Goal: Task Accomplishment & Management: Manage account settings

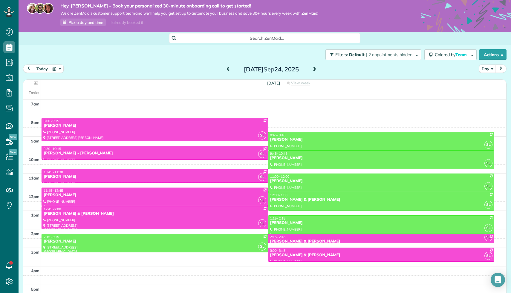
scroll to position [42, 0]
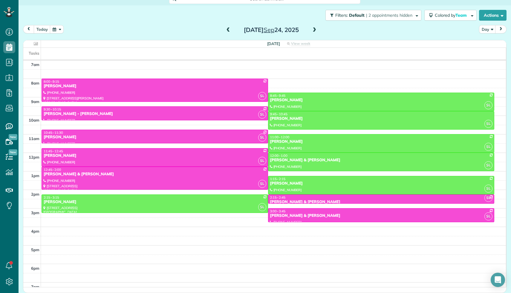
click at [315, 27] on span at bounding box center [314, 29] width 7 height 5
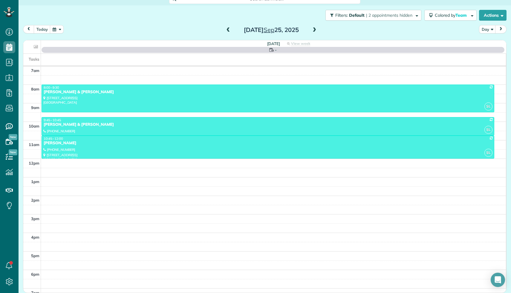
scroll to position [41, 0]
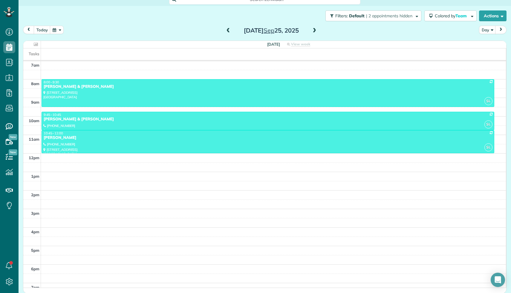
click at [315, 27] on span at bounding box center [314, 30] width 7 height 9
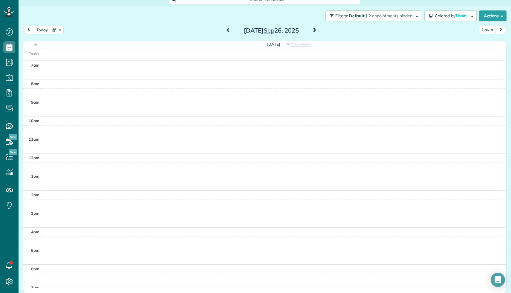
click at [228, 29] on span at bounding box center [228, 30] width 7 height 5
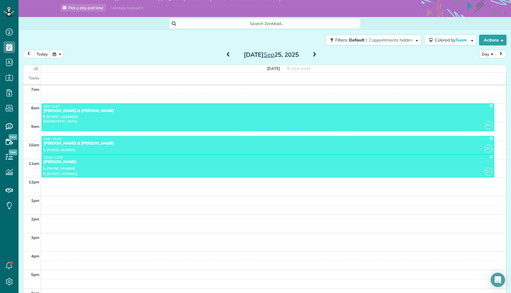
scroll to position [0, 0]
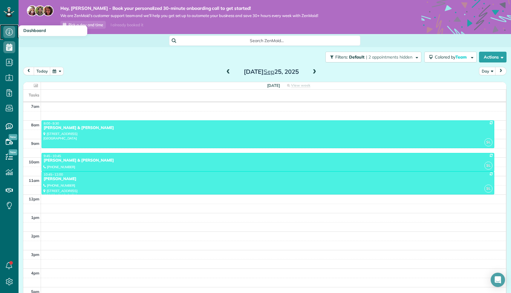
click at [9, 33] on use at bounding box center [9, 31] width 7 height 7
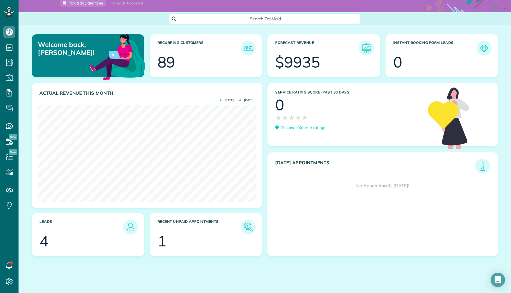
scroll to position [24, 0]
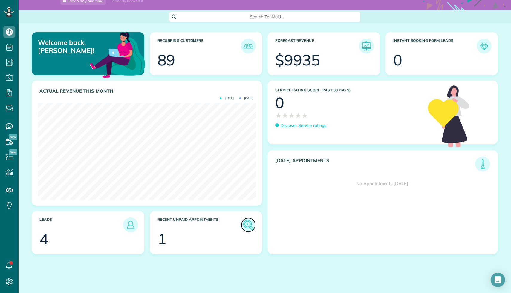
click at [250, 226] on img at bounding box center [249, 225] width 14 height 14
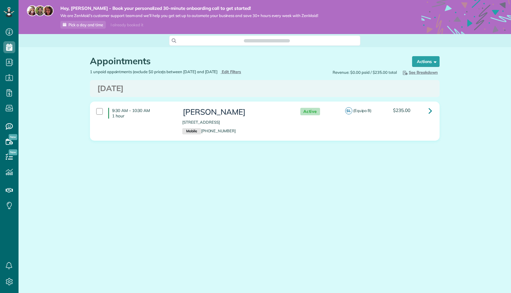
scroll to position [3, 3]
click at [431, 111] on icon at bounding box center [431, 111] width 4 height 10
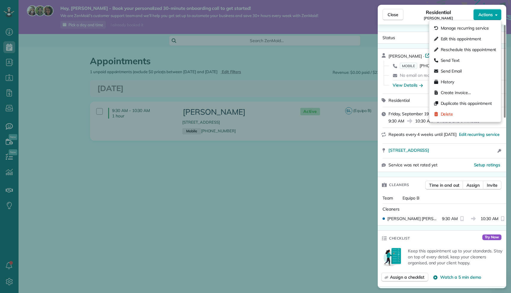
click at [494, 12] on button "Actions" at bounding box center [487, 14] width 28 height 11
click at [485, 50] on span "Reschedule this appointment" at bounding box center [469, 50] width 56 height 6
select select "*"
select select "****"
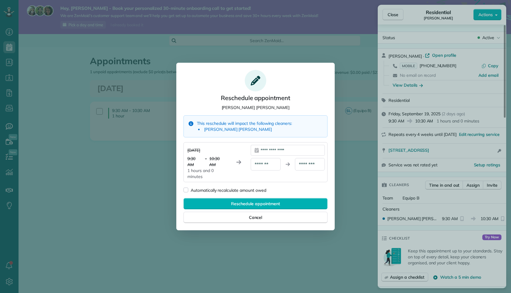
click at [284, 149] on div "**********" at bounding box center [288, 150] width 74 height 11
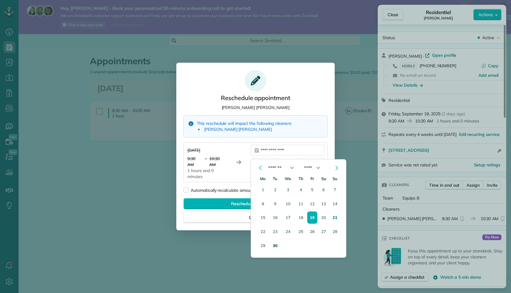
click at [277, 244] on button "30" at bounding box center [276, 246] width 10 height 12
type div "**********"
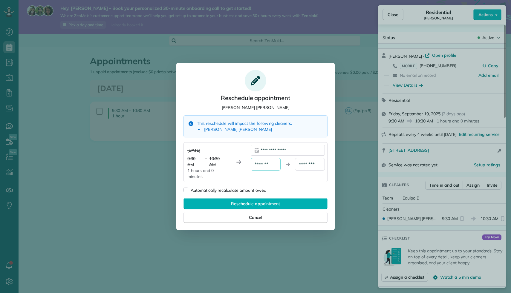
click at [271, 165] on div "*******" at bounding box center [266, 164] width 30 height 13
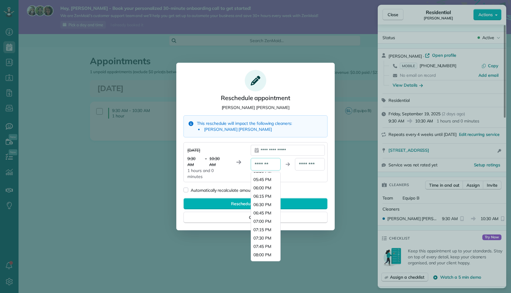
scroll to position [592, 0]
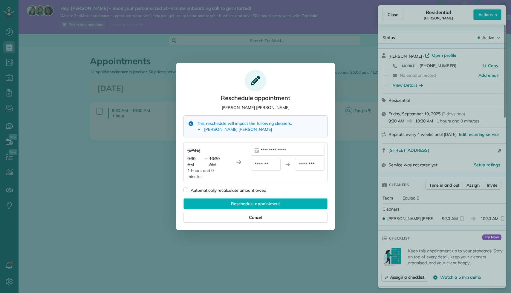
click at [311, 190] on div "Automatically recalculate amount owed" at bounding box center [256, 190] width 144 height 6
click at [259, 219] on span "Cancel" at bounding box center [255, 218] width 13 height 6
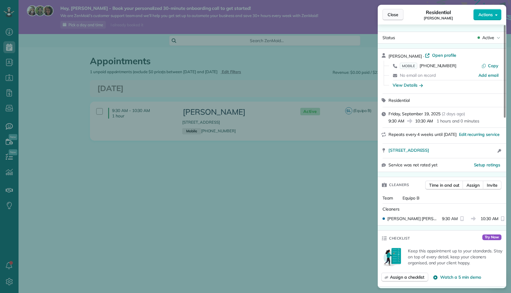
click at [400, 16] on button "Close" at bounding box center [393, 14] width 21 height 11
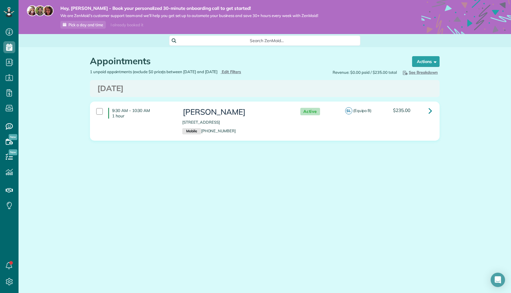
click at [174, 41] on icon at bounding box center [174, 41] width 4 height 4
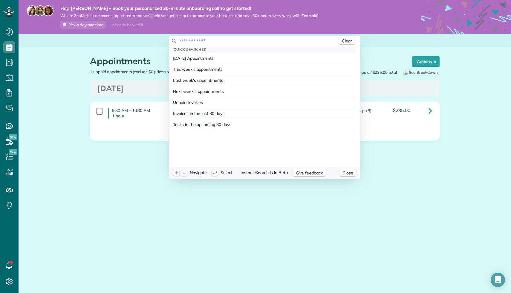
click at [180, 40] on input "text" at bounding box center [259, 41] width 158 height 6
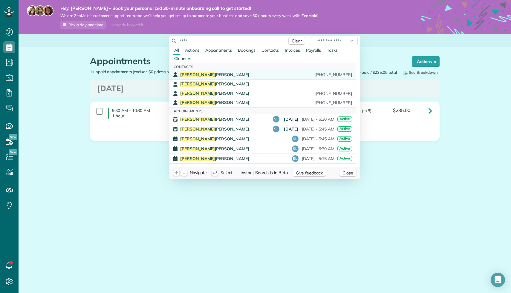
type input "****"
click at [196, 74] on span "[PERSON_NAME]" at bounding box center [214, 74] width 69 height 5
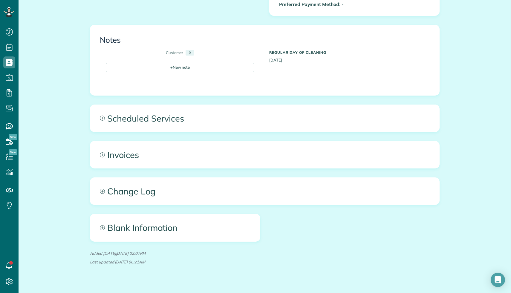
scroll to position [236, 0]
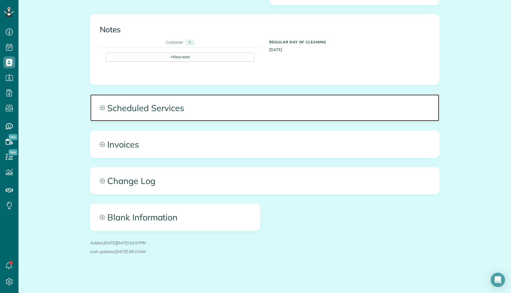
click at [102, 107] on icon at bounding box center [102, 108] width 5 height 5
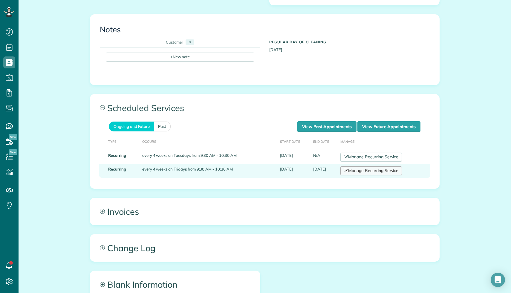
click at [393, 171] on link "Manage Recurring Service" at bounding box center [371, 170] width 62 height 9
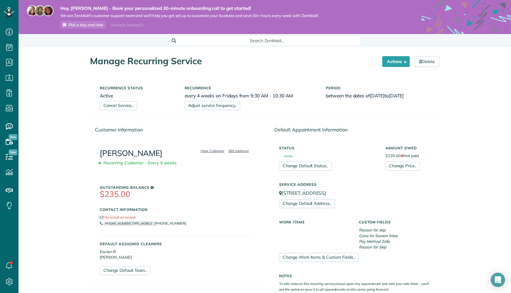
scroll to position [163, 0]
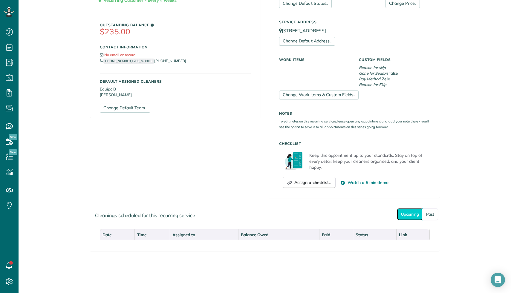
click at [403, 214] on link "Upcoming" at bounding box center [410, 214] width 26 height 12
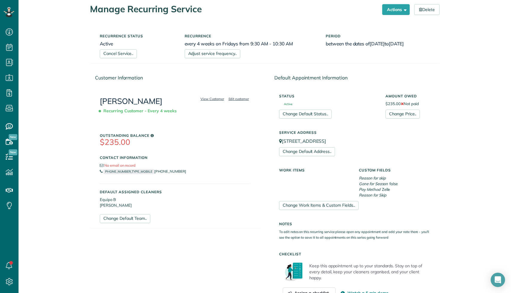
scroll to position [0, 0]
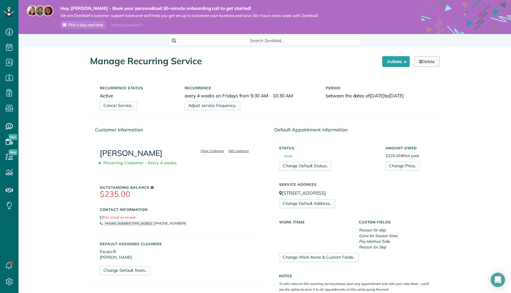
click at [424, 61] on link "Delete" at bounding box center [426, 61] width 25 height 11
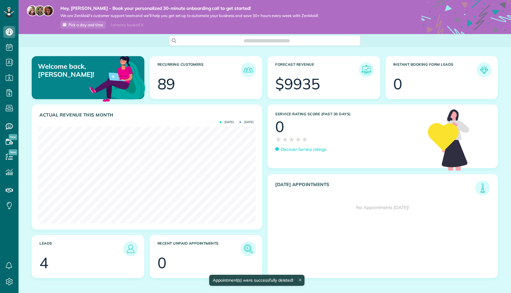
scroll to position [97, 218]
click at [176, 40] on span "Search ZenMaid…" at bounding box center [267, 41] width 182 height 6
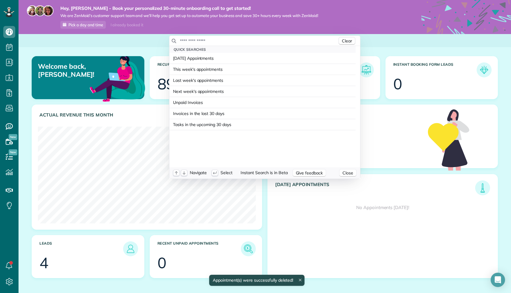
click at [176, 40] on div "Clear" at bounding box center [264, 41] width 191 height 10
click at [174, 42] on icon "button" at bounding box center [174, 41] width 4 height 4
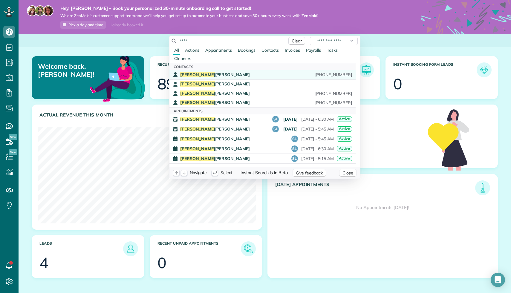
type input "****"
click at [199, 74] on span "Mary Scheible" at bounding box center [215, 74] width 70 height 5
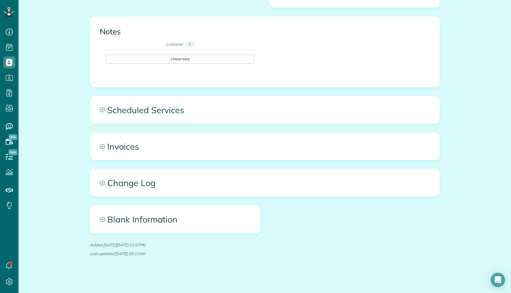
scroll to position [236, 0]
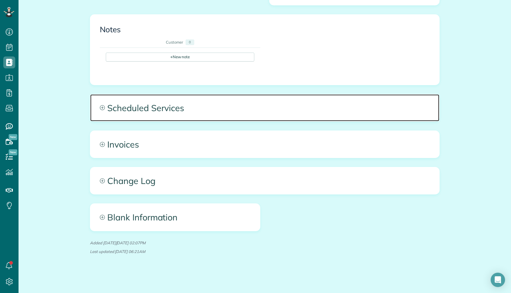
click at [147, 108] on span "Scheduled Services" at bounding box center [264, 107] width 349 height 27
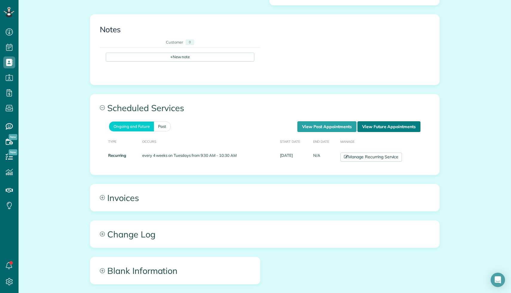
click at [395, 121] on link "View Future Appointments" at bounding box center [388, 126] width 63 height 11
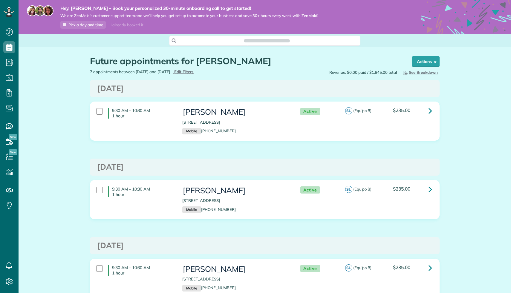
scroll to position [3, 3]
click at [173, 39] on icon at bounding box center [174, 41] width 4 height 4
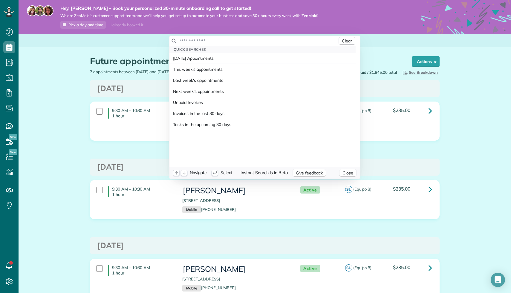
click at [178, 41] on div at bounding box center [257, 41] width 158 height 6
click at [173, 42] on icon "button" at bounding box center [174, 41] width 4 height 4
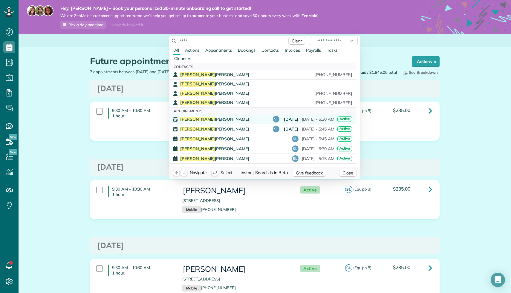
type input "****"
click at [202, 119] on span "Mary Scheible" at bounding box center [214, 119] width 69 height 4
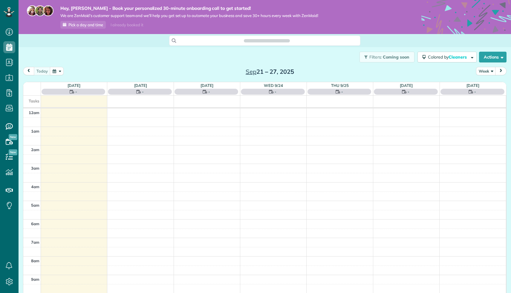
scroll to position [130, 0]
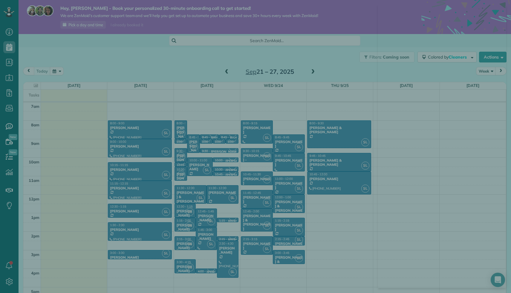
click at [86, 52] on div at bounding box center [255, 146] width 511 height 293
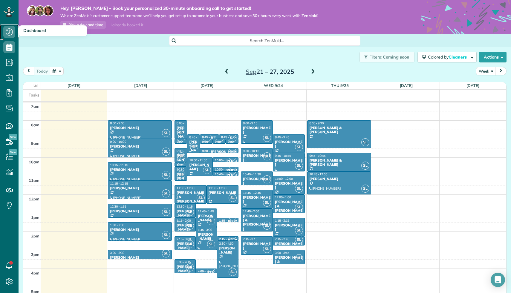
click at [7, 33] on icon at bounding box center [9, 32] width 12 height 12
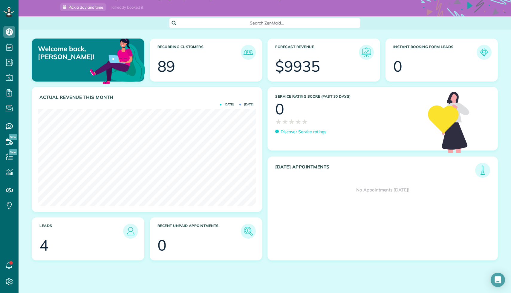
scroll to position [24, 0]
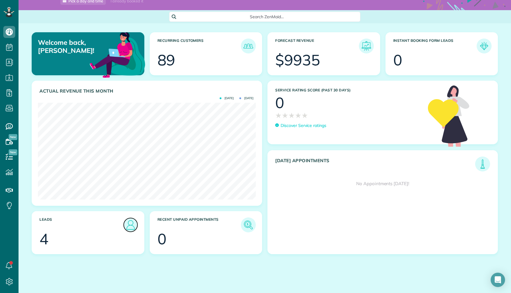
click at [133, 225] on img at bounding box center [131, 225] width 14 height 14
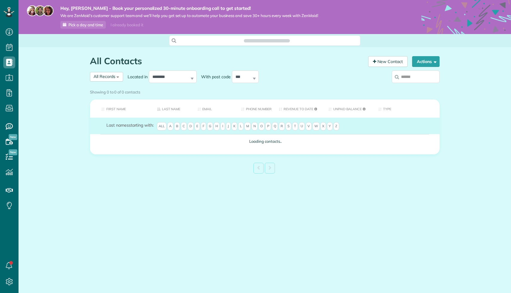
scroll to position [3, 3]
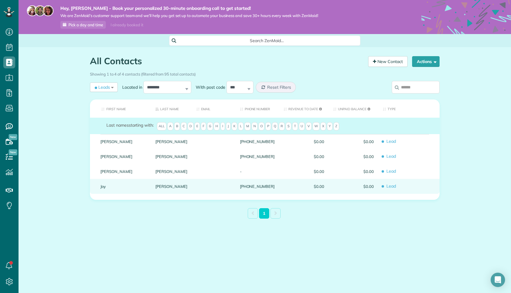
click at [383, 187] on span "Lead" at bounding box center [409, 186] width 52 height 10
click at [101, 186] on link "Joy" at bounding box center [123, 186] width 46 height 4
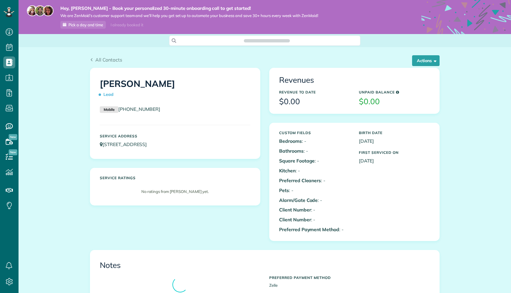
scroll to position [3, 3]
click at [430, 59] on button "Actions" at bounding box center [425, 60] width 27 height 11
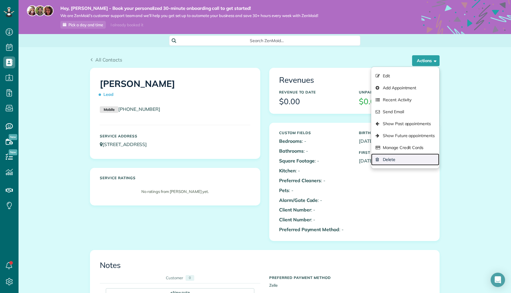
click at [399, 154] on link "Delete" at bounding box center [405, 160] width 68 height 12
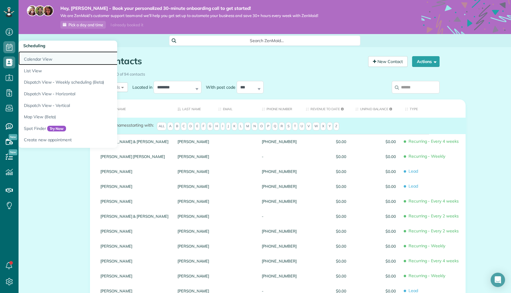
click at [33, 61] on link "Calendar View" at bounding box center [93, 58] width 149 height 14
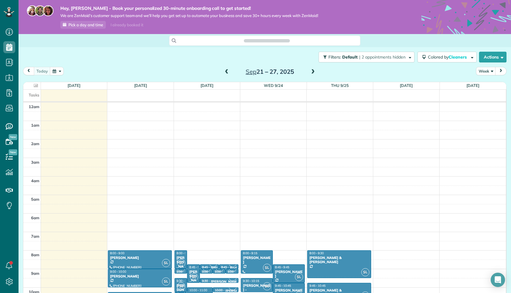
scroll to position [130, 0]
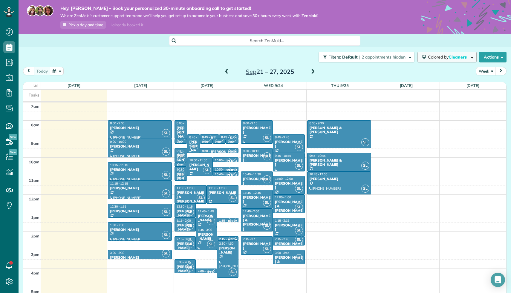
click at [454, 56] on span "Cleaners" at bounding box center [458, 56] width 19 height 5
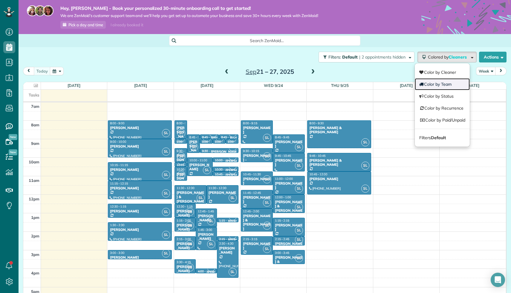
click at [451, 83] on link "Color by Team" at bounding box center [442, 84] width 55 height 12
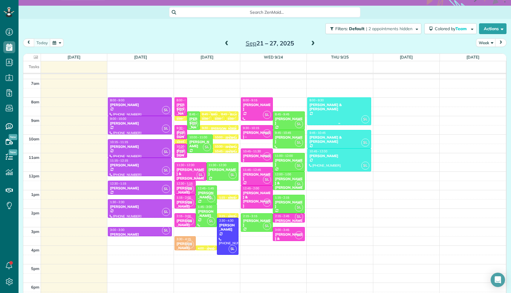
scroll to position [122, 0]
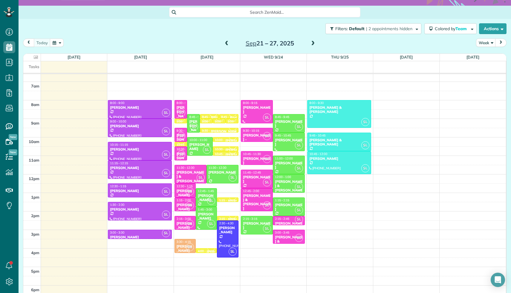
click at [151, 56] on th "Mon 9/22 $1,010.00 6.25 Man Hours 7 Appointments 0% Paid All Assigned" at bounding box center [140, 57] width 66 height 7
click at [142, 56] on link "Mon 9/22" at bounding box center [140, 57] width 13 height 5
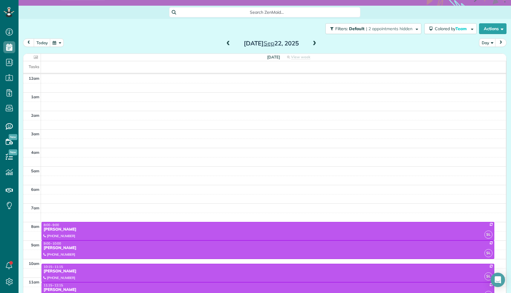
scroll to position [130, 0]
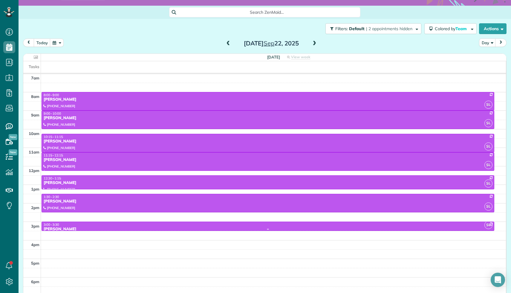
click at [72, 226] on div "3:00 - 3:30" at bounding box center [267, 225] width 449 height 4
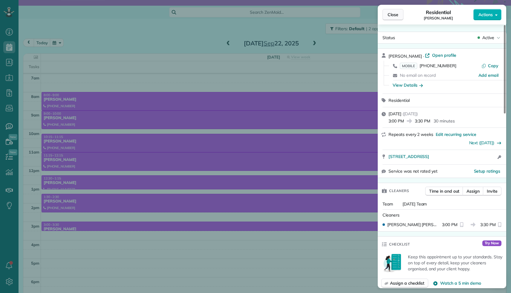
click at [394, 15] on span "Close" at bounding box center [393, 15] width 11 height 6
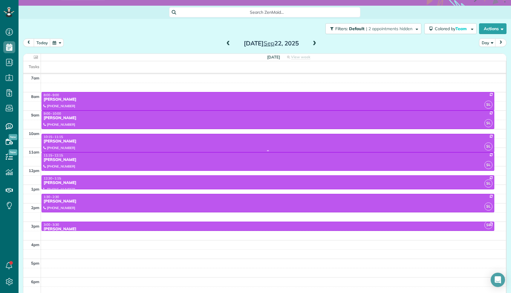
click at [103, 141] on div "Melanie Wilhelm" at bounding box center [267, 141] width 449 height 5
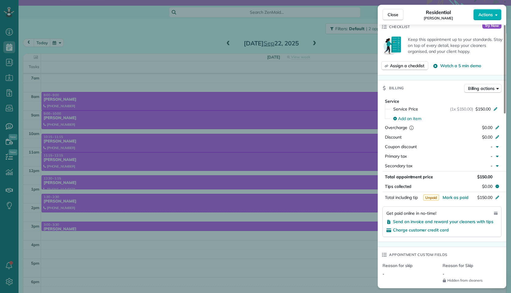
scroll to position [219, 0]
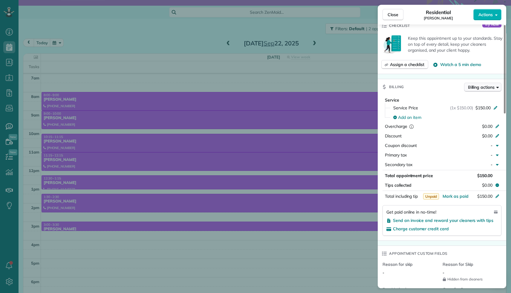
click at [495, 87] on button "Billing actions" at bounding box center [482, 87] width 37 height 9
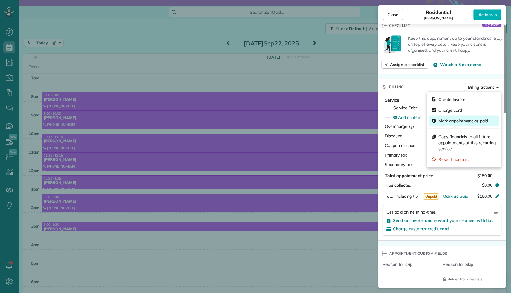
click at [473, 121] on span "Mark appointment as paid" at bounding box center [463, 121] width 50 height 6
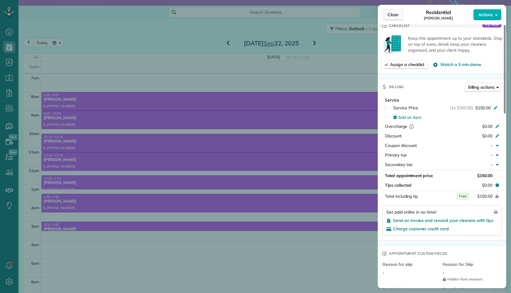
click at [392, 17] on span "Close" at bounding box center [393, 15] width 11 height 6
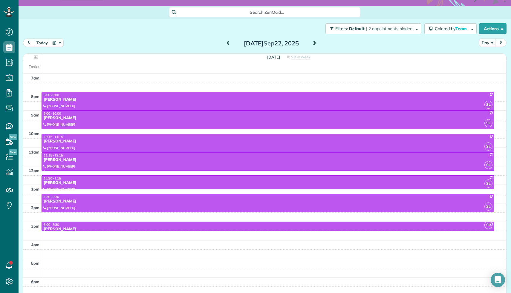
click at [315, 44] on span at bounding box center [314, 43] width 7 height 5
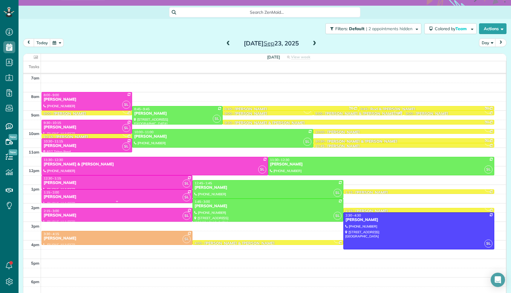
click at [78, 192] on div "1:15 - 2:00" at bounding box center [116, 192] width 147 height 4
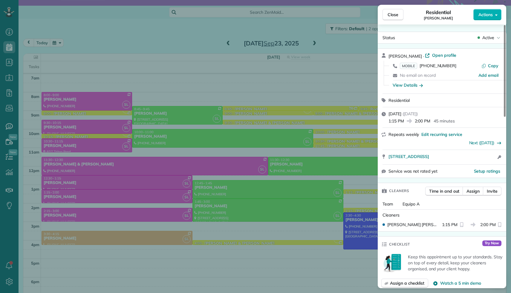
click at [495, 8] on div "Close Residential Aurelia Hamel Actions" at bounding box center [442, 15] width 129 height 20
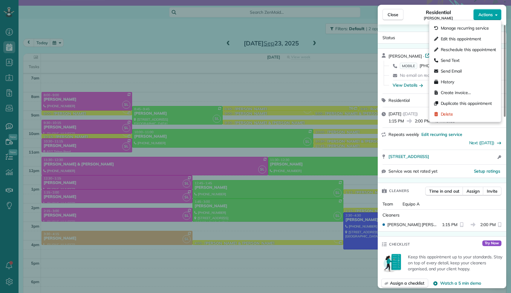
click at [495, 13] on icon "button" at bounding box center [496, 15] width 2 height 4
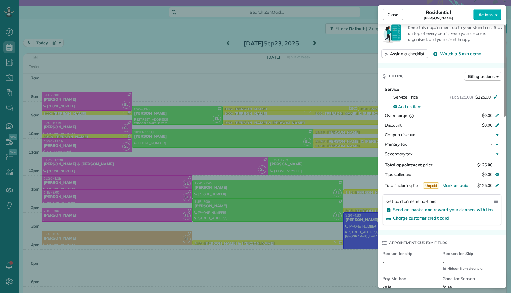
scroll to position [233, 0]
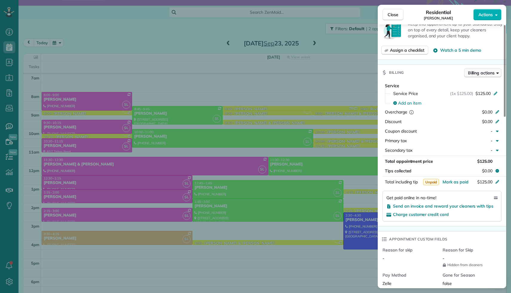
click at [487, 76] on span "Billing actions" at bounding box center [481, 73] width 27 height 6
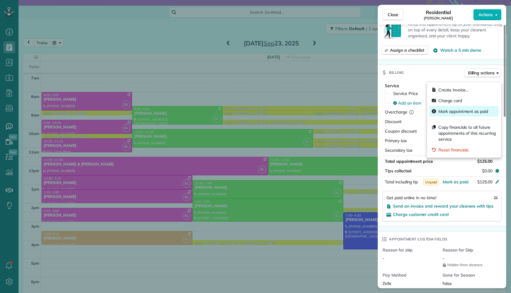
click at [475, 113] on span "Mark appointment as paid" at bounding box center [463, 111] width 50 height 6
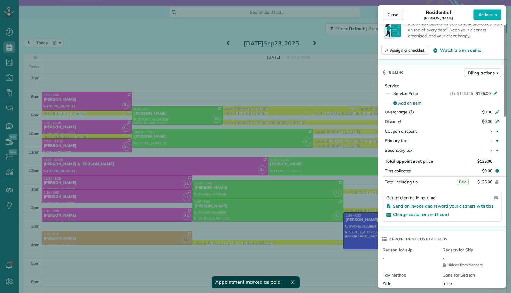
click at [399, 15] on button "Close" at bounding box center [393, 14] width 21 height 11
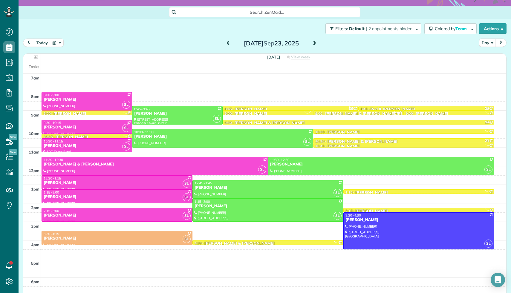
click at [315, 42] on span at bounding box center [314, 43] width 7 height 5
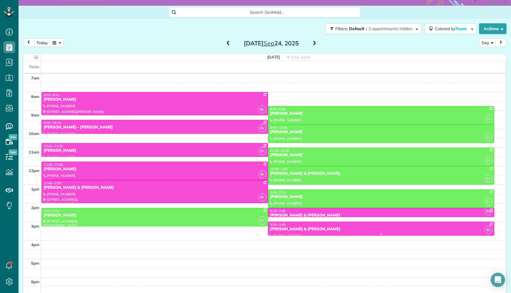
click at [294, 229] on div "[PERSON_NAME] & [PERSON_NAME]" at bounding box center [381, 229] width 223 height 5
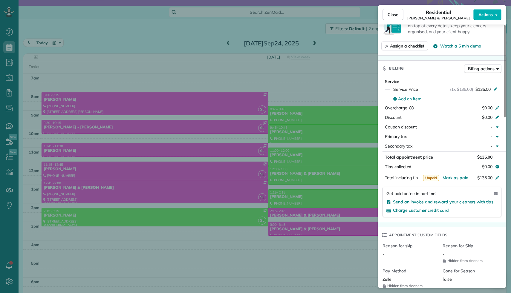
scroll to position [203, 0]
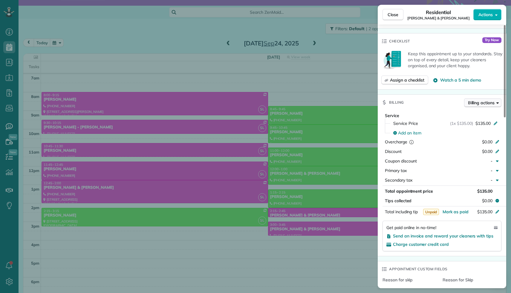
click at [492, 102] on span "Billing actions" at bounding box center [481, 103] width 27 height 6
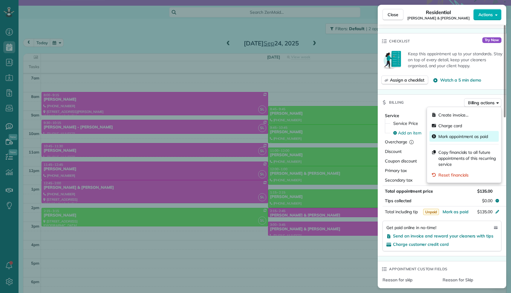
click at [469, 137] on span "Mark appointment as paid" at bounding box center [463, 137] width 50 height 6
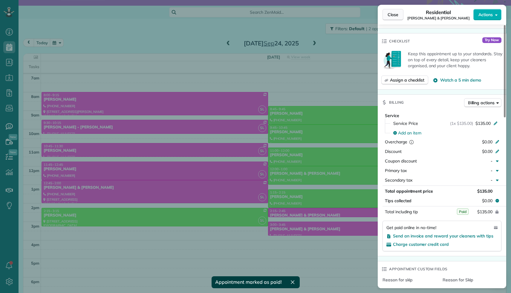
click at [393, 12] on span "Close" at bounding box center [393, 15] width 11 height 6
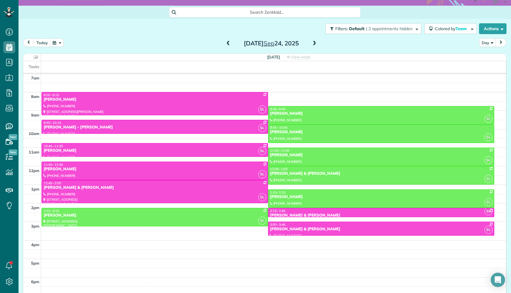
click at [315, 45] on span at bounding box center [314, 43] width 7 height 5
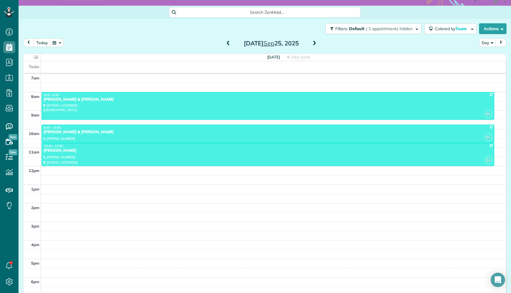
click at [315, 45] on span at bounding box center [314, 43] width 7 height 5
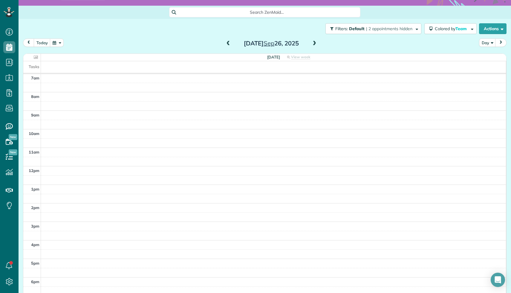
click at [315, 45] on span at bounding box center [314, 43] width 7 height 5
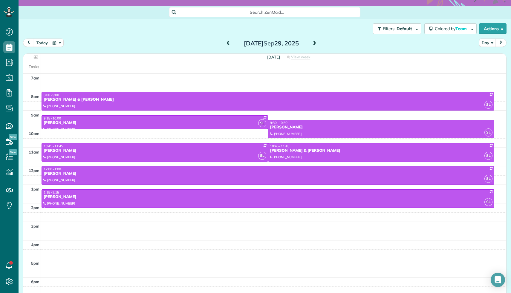
click at [315, 45] on span at bounding box center [314, 43] width 7 height 5
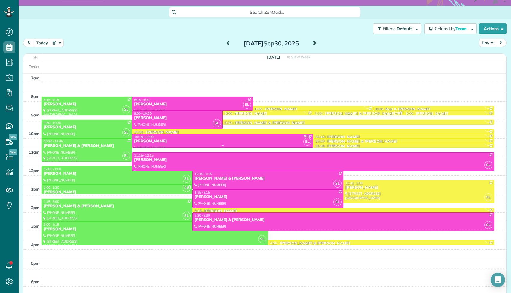
click at [207, 140] on div "Sue Coyne" at bounding box center [223, 141] width 178 height 5
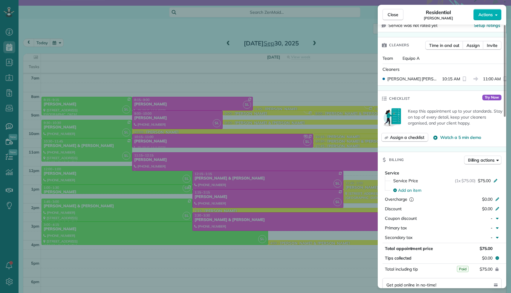
scroll to position [164, 0]
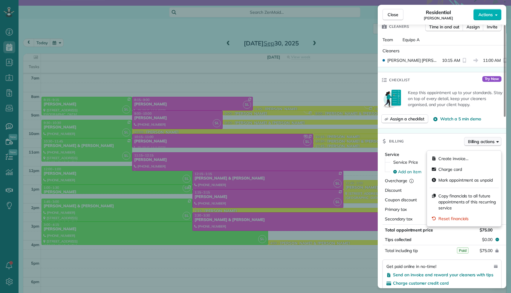
click at [484, 145] on span "Billing actions" at bounding box center [481, 142] width 27 height 6
click at [454, 178] on span "Mark appointment as unpaid" at bounding box center [465, 180] width 54 height 6
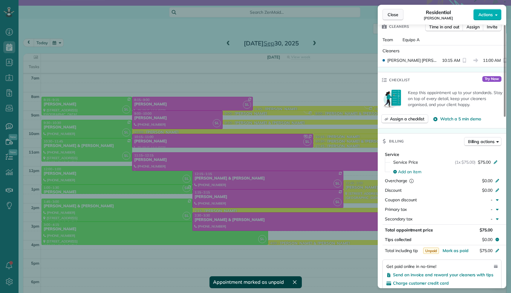
click at [398, 17] on button "Close" at bounding box center [393, 14] width 21 height 11
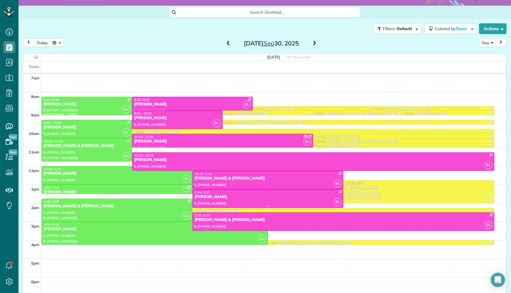
click at [229, 195] on div "[PERSON_NAME]" at bounding box center [267, 197] width 147 height 5
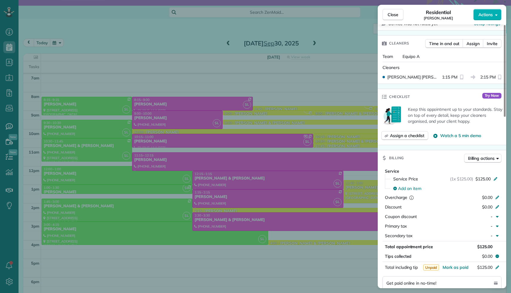
scroll to position [150, 0]
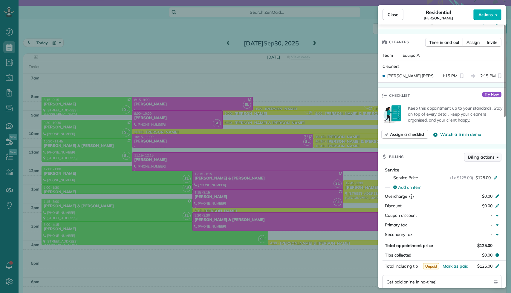
click at [486, 160] on span "Billing actions" at bounding box center [481, 157] width 27 height 6
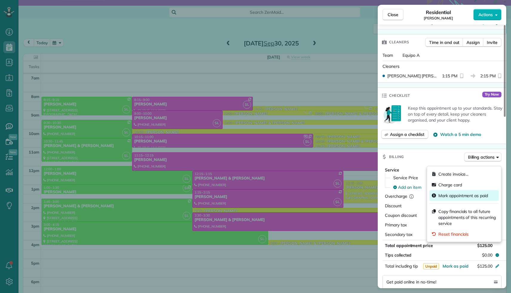
click at [455, 192] on div "Mark appointment as paid" at bounding box center [464, 195] width 69 height 11
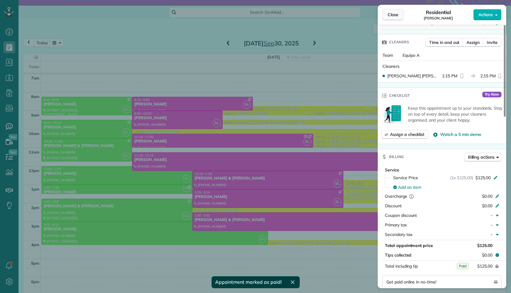
click at [396, 13] on span "Close" at bounding box center [393, 15] width 11 height 6
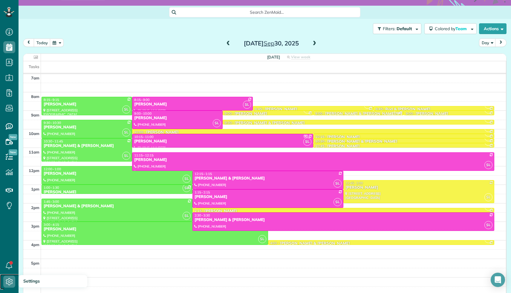
click at [11, 282] on icon at bounding box center [9, 282] width 12 height 12
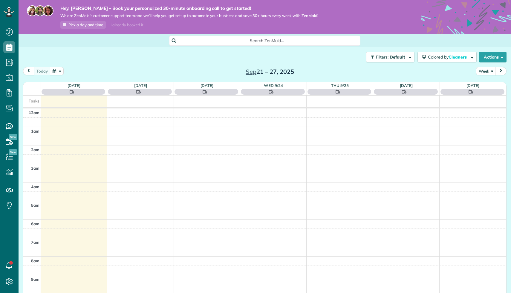
scroll to position [130, 0]
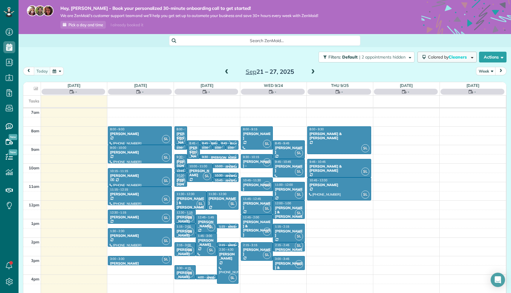
click at [446, 61] on button "Colored by Cleaners" at bounding box center [447, 57] width 59 height 11
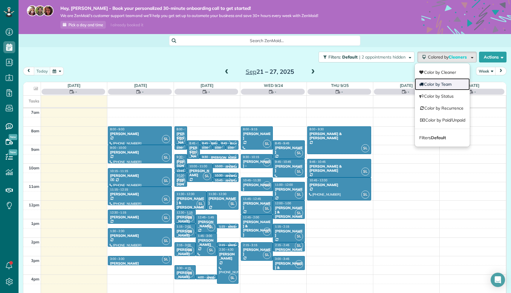
click at [442, 83] on link "Color by Team" at bounding box center [442, 84] width 55 height 12
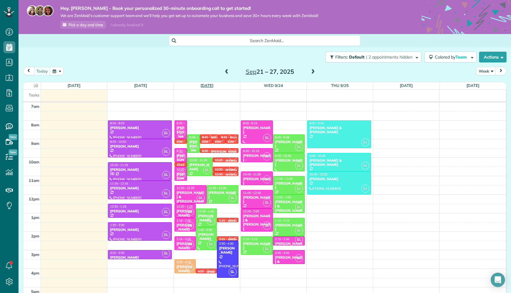
click at [212, 84] on link "[DATE]" at bounding box center [207, 85] width 13 height 5
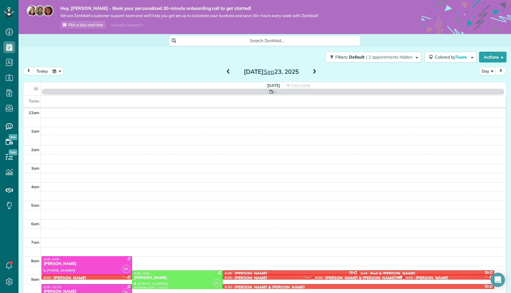
scroll to position [130, 0]
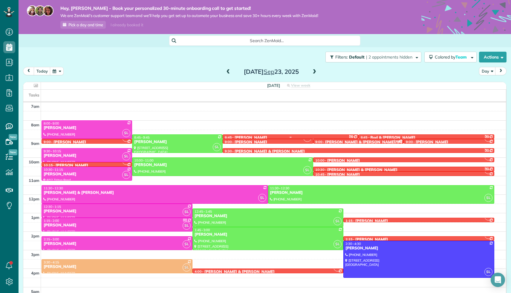
click at [236, 136] on div "[PERSON_NAME]" at bounding box center [251, 137] width 33 height 5
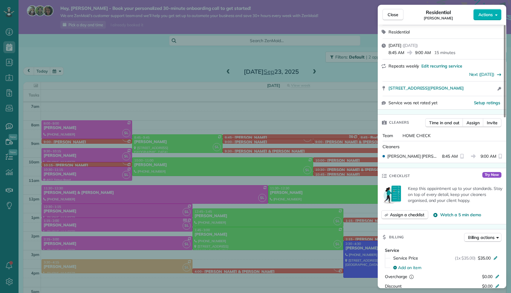
scroll to position [119, 0]
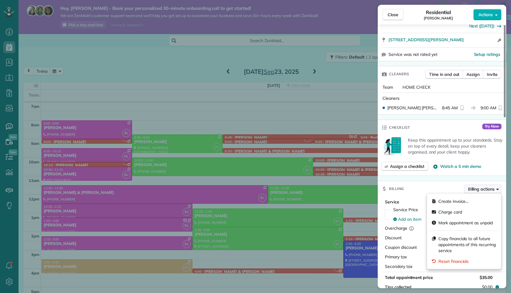
click at [491, 191] on span "Billing actions" at bounding box center [481, 189] width 27 height 6
click at [470, 247] on span "Copy financials to all future appointments of this recurring service" at bounding box center [467, 245] width 58 height 18
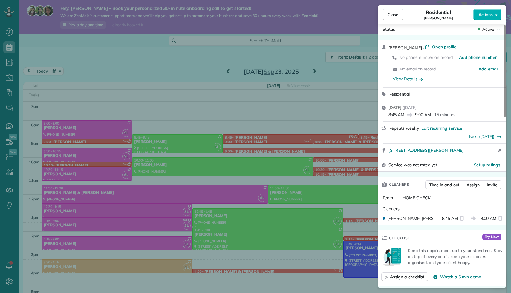
scroll to position [0, 0]
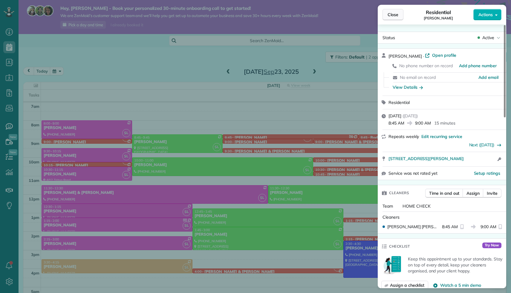
click at [397, 16] on span "Close" at bounding box center [393, 15] width 11 height 6
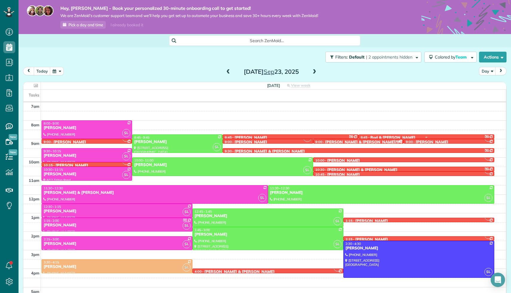
click at [377, 135] on div at bounding box center [426, 137] width 135 height 4
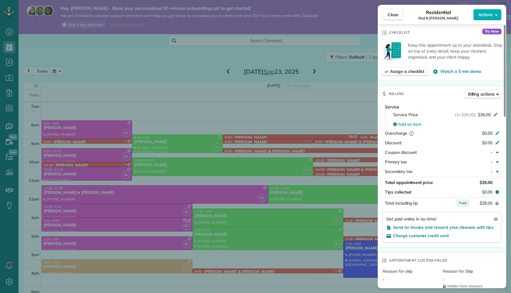
scroll to position [215, 0]
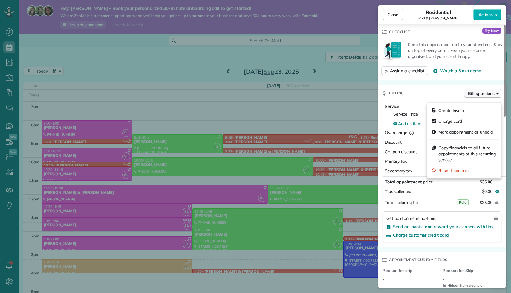
click at [496, 96] on button "Billing actions" at bounding box center [482, 93] width 37 height 9
click at [461, 149] on span "Copy financials to all future appointments of this recurring service" at bounding box center [467, 154] width 58 height 18
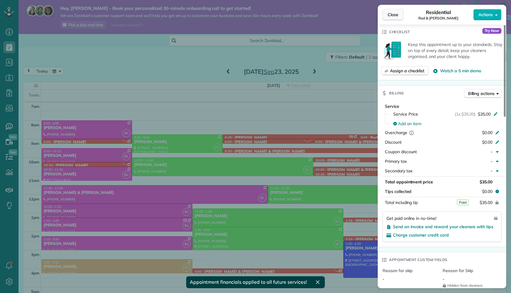
click at [397, 17] on span "Close" at bounding box center [393, 15] width 11 height 6
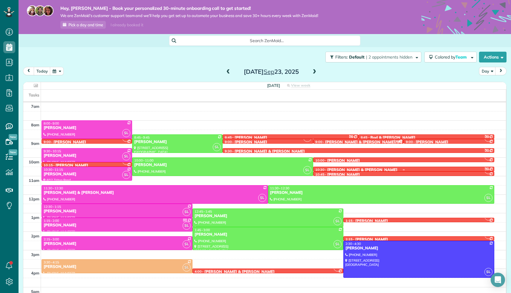
click at [345, 167] on link "SL 10:30 - 10:45 Janet & Andy Hartman 2185 Gulf of Mexico Drive Longboat Key, F…" at bounding box center [403, 169] width 181 height 5
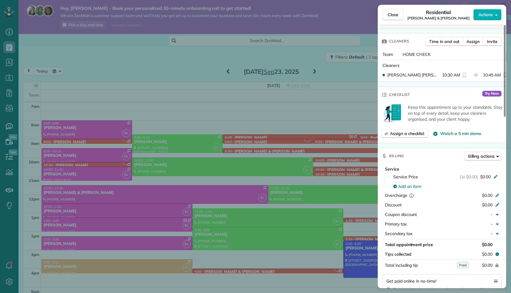
scroll to position [152, 0]
click at [496, 157] on icon "button" at bounding box center [497, 155] width 2 height 1
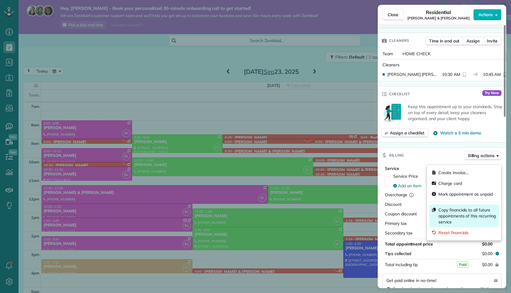
click at [487, 209] on span "Copy financials to all future appointments of this recurring service" at bounding box center [467, 216] width 58 height 18
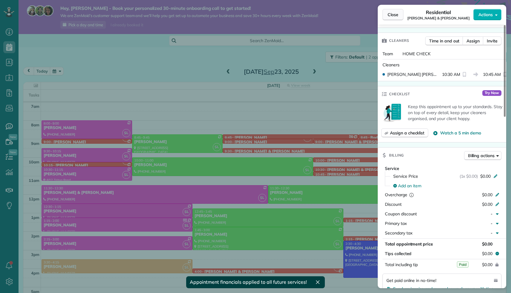
click at [399, 13] on button "Close" at bounding box center [393, 14] width 21 height 11
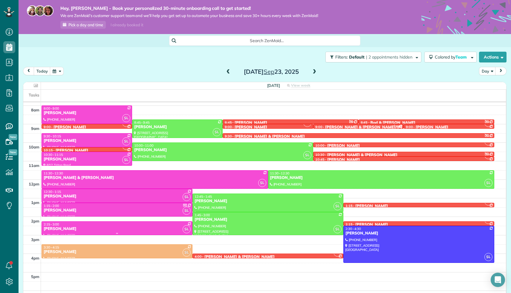
scroll to position [104, 0]
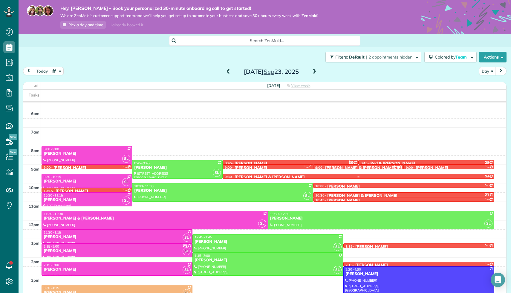
click at [265, 175] on div at bounding box center [358, 176] width 271 height 4
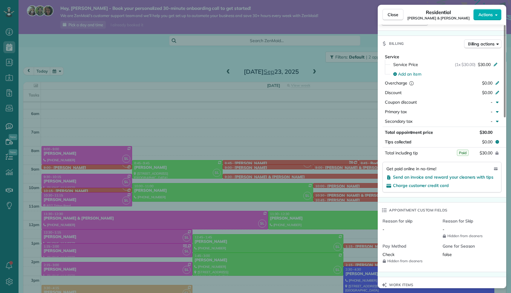
scroll to position [227, 0]
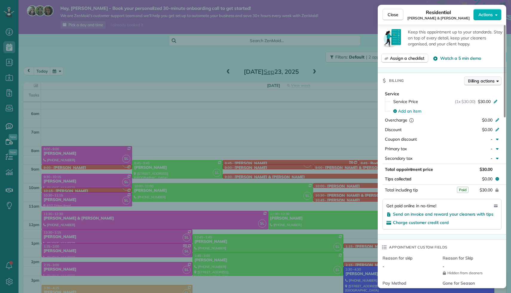
click at [498, 79] on icon "button" at bounding box center [497, 81] width 2 height 4
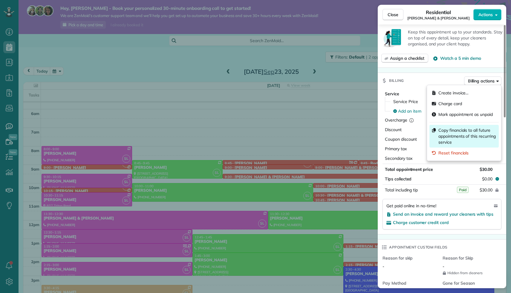
click at [480, 132] on span "Copy financials to all future appointments of this recurring service" at bounding box center [467, 136] width 58 height 18
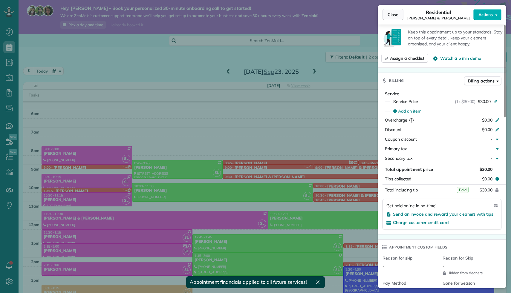
click at [396, 14] on span "Close" at bounding box center [393, 15] width 11 height 6
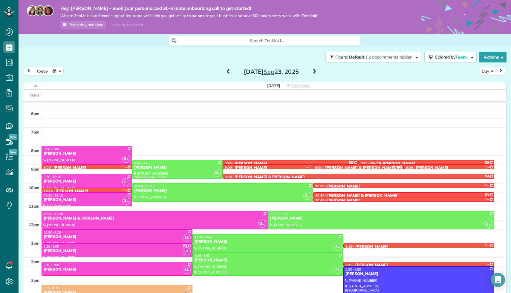
click at [88, 189] on div "[PERSON_NAME]" at bounding box center [72, 191] width 33 height 5
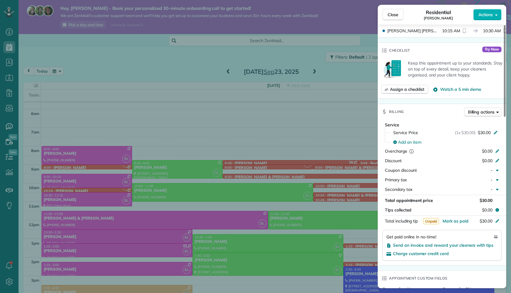
scroll to position [197, 0]
click at [465, 223] on span "Mark as paid" at bounding box center [456, 220] width 26 height 5
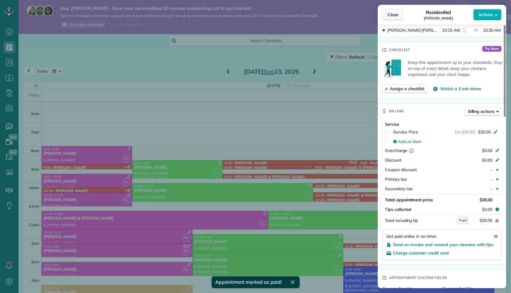
click at [393, 18] on button "Close" at bounding box center [393, 14] width 21 height 11
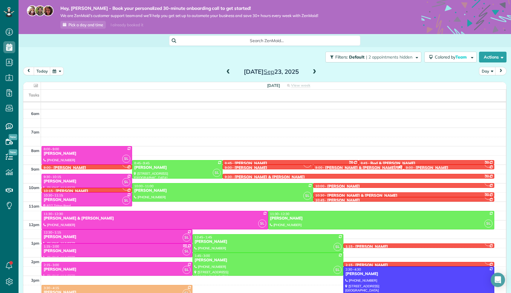
click at [316, 73] on span at bounding box center [314, 71] width 7 height 5
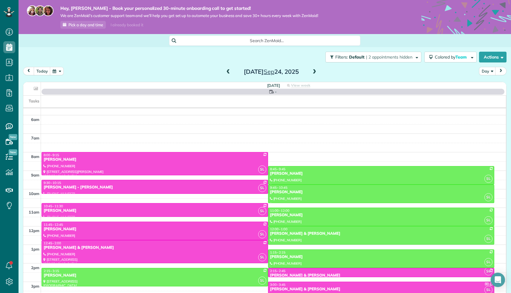
scroll to position [130, 0]
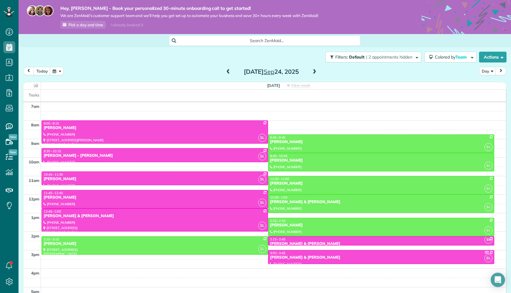
click at [316, 73] on span at bounding box center [314, 71] width 7 height 5
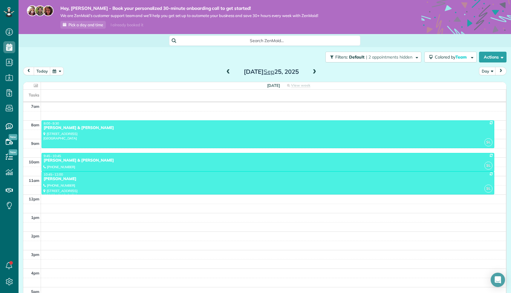
click at [316, 73] on span at bounding box center [314, 71] width 7 height 5
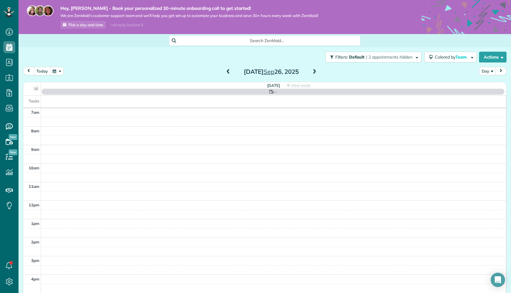
click at [316, 73] on span at bounding box center [314, 71] width 7 height 5
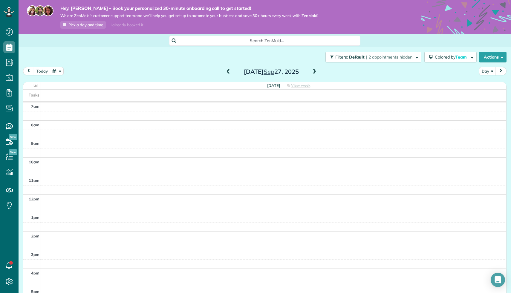
click at [316, 73] on span at bounding box center [314, 71] width 7 height 5
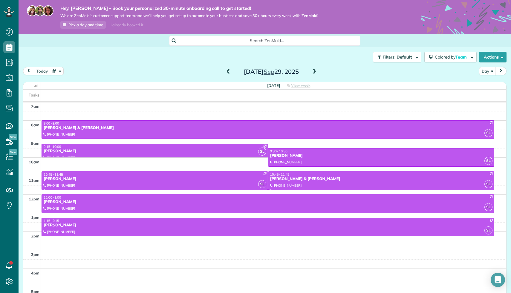
click at [316, 73] on span at bounding box center [314, 71] width 7 height 5
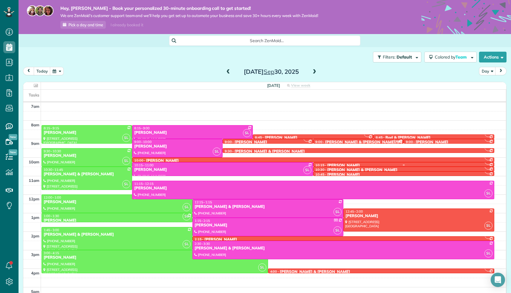
click at [341, 163] on div "[PERSON_NAME]" at bounding box center [343, 165] width 33 height 5
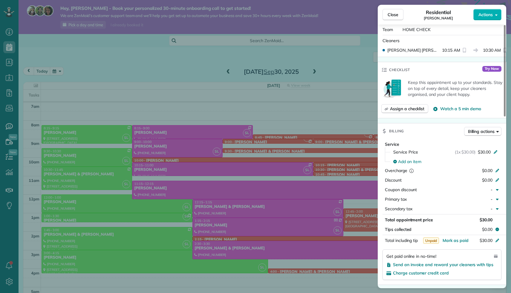
scroll to position [187, 0]
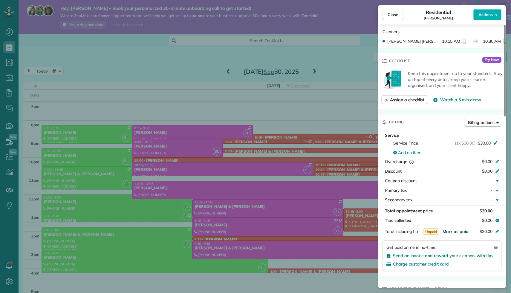
click at [466, 234] on span "Mark as paid" at bounding box center [456, 231] width 26 height 5
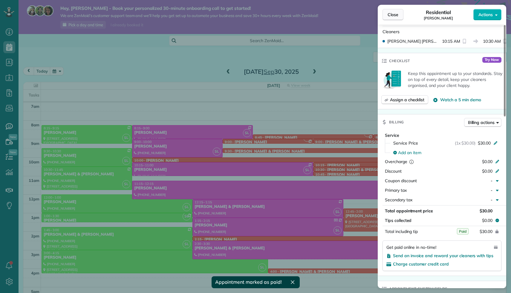
click at [392, 14] on span "Close" at bounding box center [393, 15] width 11 height 6
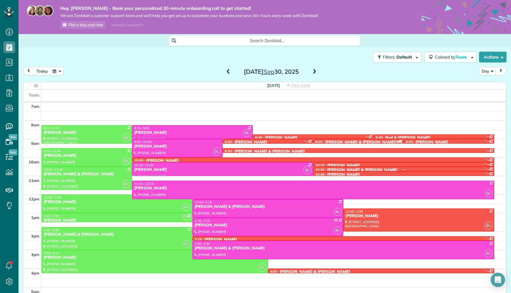
click at [350, 168] on div "[PERSON_NAME] & [PERSON_NAME]" at bounding box center [362, 170] width 70 height 5
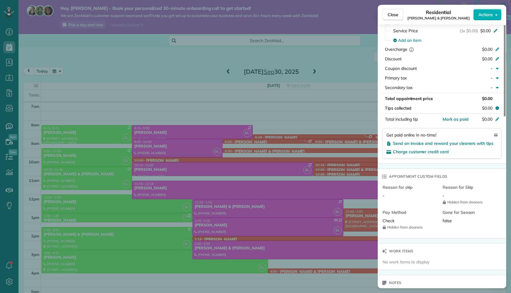
scroll to position [299, 0]
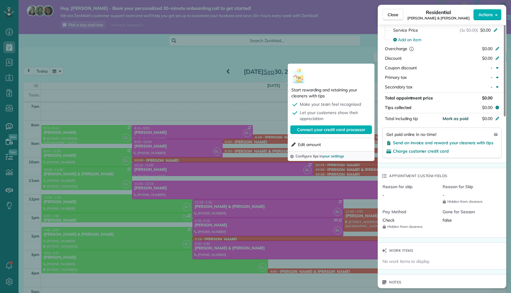
click at [467, 121] on span "Mark as paid" at bounding box center [456, 118] width 26 height 5
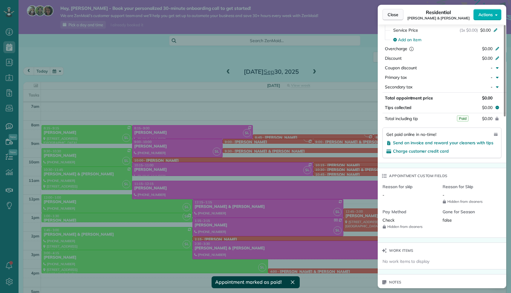
click at [396, 18] on button "Close" at bounding box center [393, 14] width 21 height 11
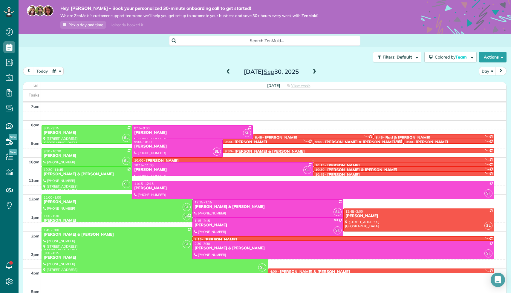
click at [219, 158] on div at bounding box center [313, 160] width 362 height 4
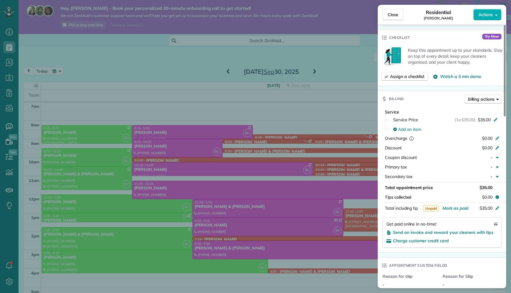
scroll to position [222, 0]
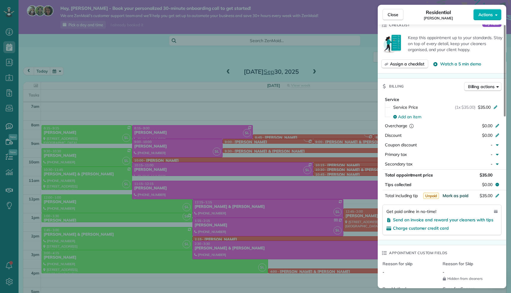
click at [462, 198] on span "Mark as paid" at bounding box center [456, 195] width 26 height 5
click at [396, 18] on button "Close" at bounding box center [393, 14] width 21 height 11
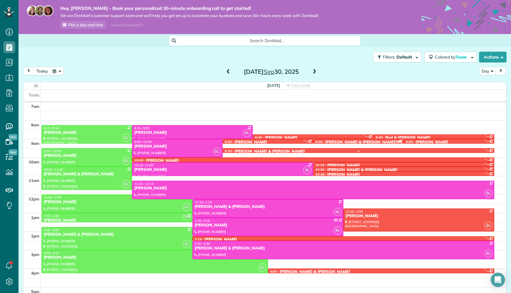
click at [262, 149] on div "[PERSON_NAME] & [PERSON_NAME]" at bounding box center [270, 151] width 70 height 5
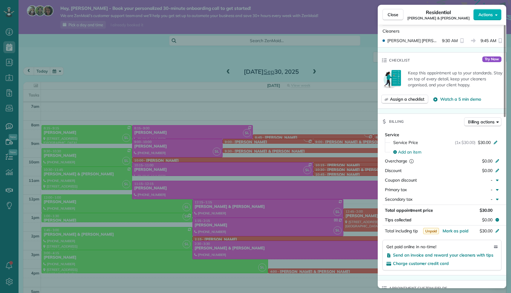
scroll to position [198, 0]
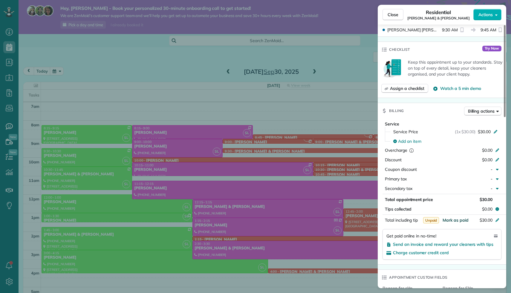
click at [460, 220] on span "Mark as paid" at bounding box center [456, 220] width 26 height 5
click at [456, 221] on span "Mark as paid" at bounding box center [456, 220] width 26 height 5
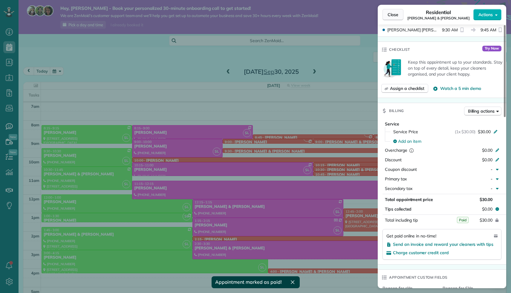
click at [396, 15] on span "Close" at bounding box center [393, 15] width 11 height 6
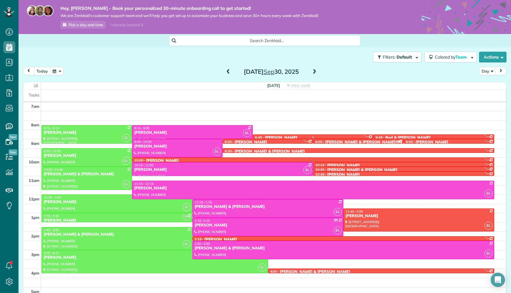
click at [292, 135] on div "[PERSON_NAME]" at bounding box center [281, 137] width 33 height 5
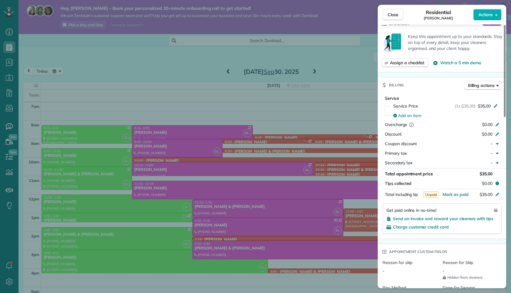
scroll to position [224, 0]
click at [464, 193] on span "Mark as paid" at bounding box center [456, 193] width 26 height 5
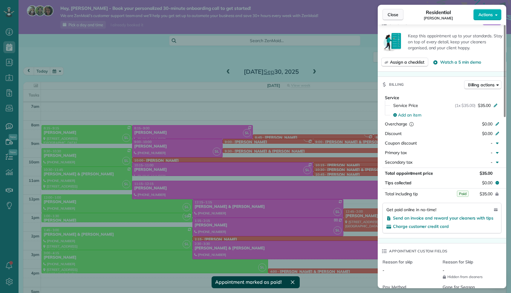
click at [400, 14] on button "Close" at bounding box center [393, 14] width 21 height 11
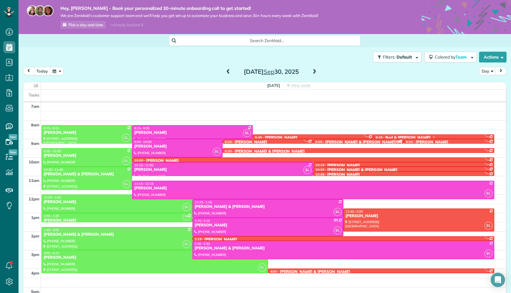
click at [406, 136] on div "Rod & [PERSON_NAME]" at bounding box center [408, 137] width 45 height 5
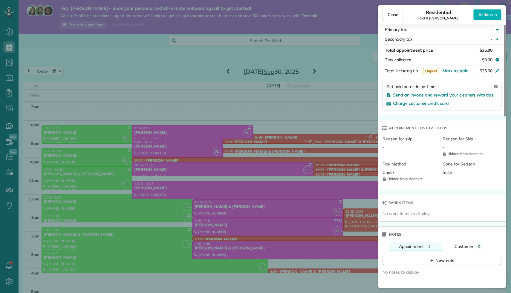
scroll to position [365, 0]
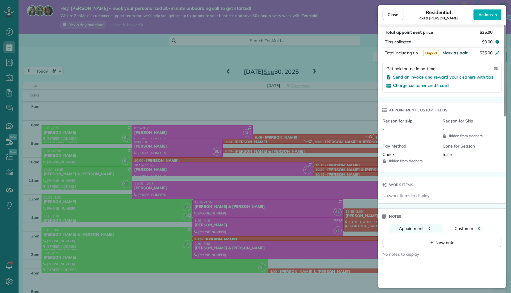
click at [456, 56] on span "Mark as paid" at bounding box center [456, 52] width 26 height 5
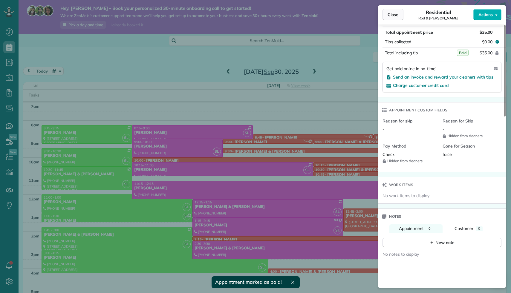
click at [397, 17] on span "Close" at bounding box center [393, 15] width 11 height 6
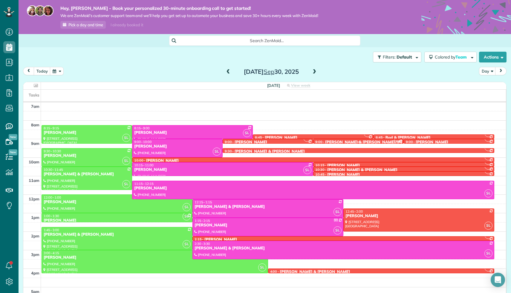
click at [359, 140] on div "[PERSON_NAME] & [PERSON_NAME]/[PERSON_NAME]" at bounding box center [377, 142] width 104 height 5
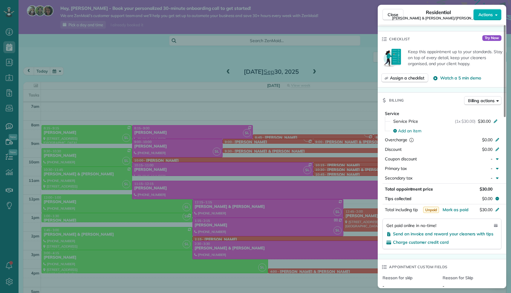
scroll to position [215, 0]
click at [459, 207] on span "Mark as paid" at bounding box center [456, 209] width 26 height 5
click at [462, 207] on span "Mark as paid" at bounding box center [456, 209] width 26 height 5
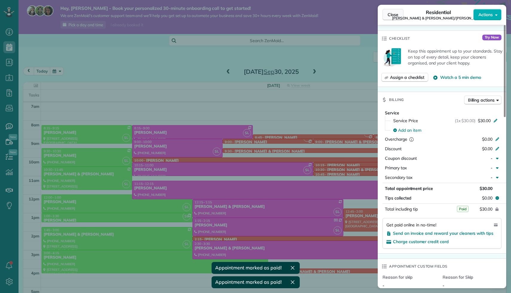
click at [398, 13] on span "Close" at bounding box center [393, 15] width 11 height 6
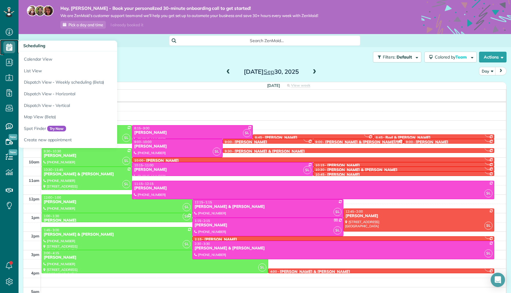
click at [10, 47] on use at bounding box center [9, 47] width 6 height 7
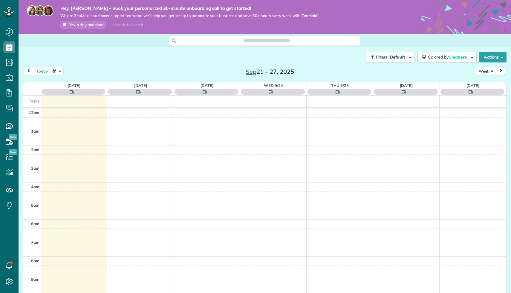
scroll to position [130, 0]
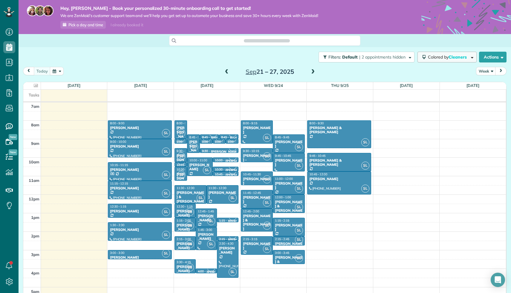
click at [464, 58] on span "Cleaners" at bounding box center [458, 56] width 19 height 5
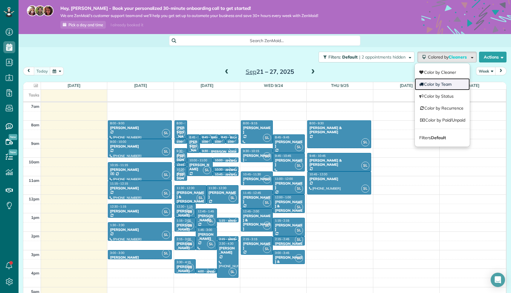
click at [452, 80] on link "Color by Team" at bounding box center [442, 84] width 55 height 12
